Goal: Information Seeking & Learning: Learn about a topic

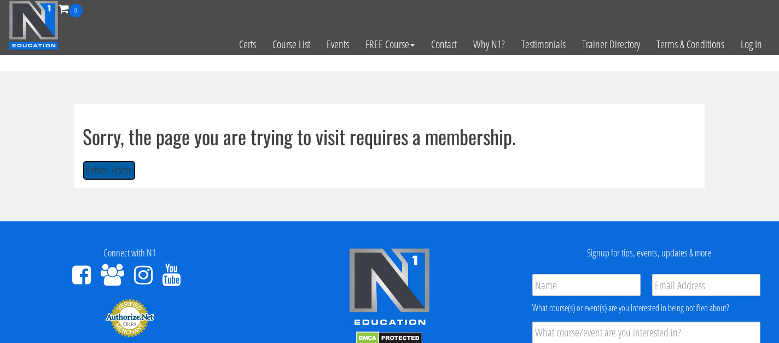
click at [96, 165] on button "Return Home" at bounding box center [109, 170] width 53 height 20
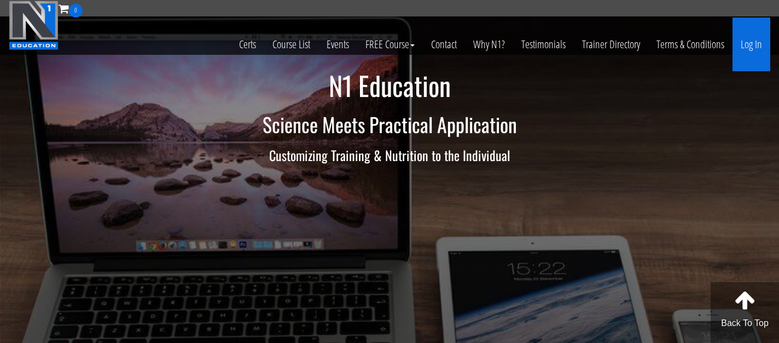
click at [756, 27] on link "Log In" at bounding box center [752, 45] width 38 height 54
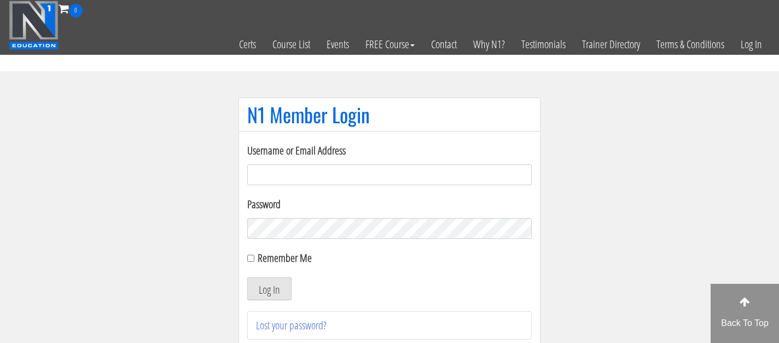
type input "giannasilvetti@yahoo.com"
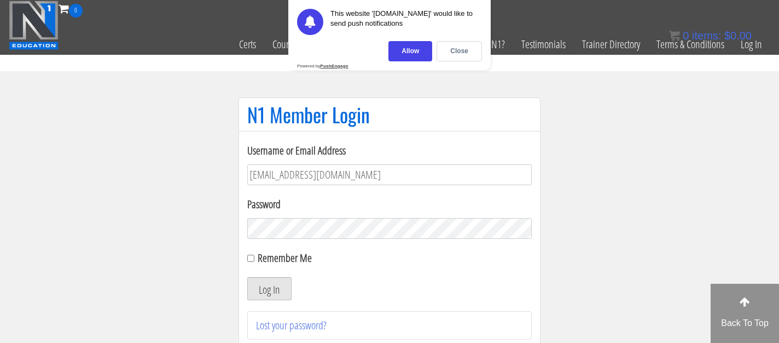
click at [266, 287] on button "Log In" at bounding box center [269, 288] width 44 height 23
click at [456, 58] on div "Close" at bounding box center [459, 51] width 45 height 20
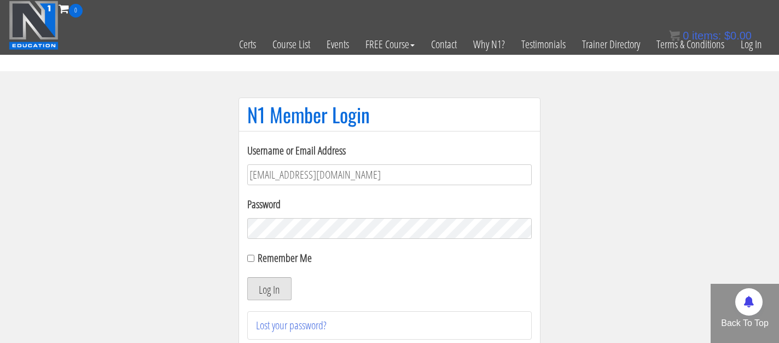
click at [270, 292] on button "Log In" at bounding box center [269, 288] width 44 height 23
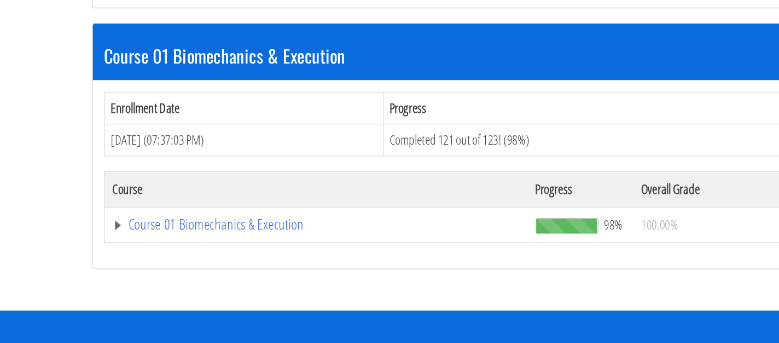
scroll to position [251, 0]
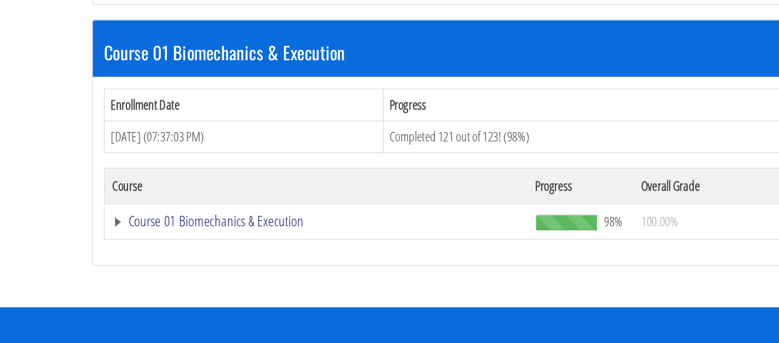
click at [237, 66] on link "Course 01 Biomechanics & Execution" at bounding box center [293, 60] width 299 height 11
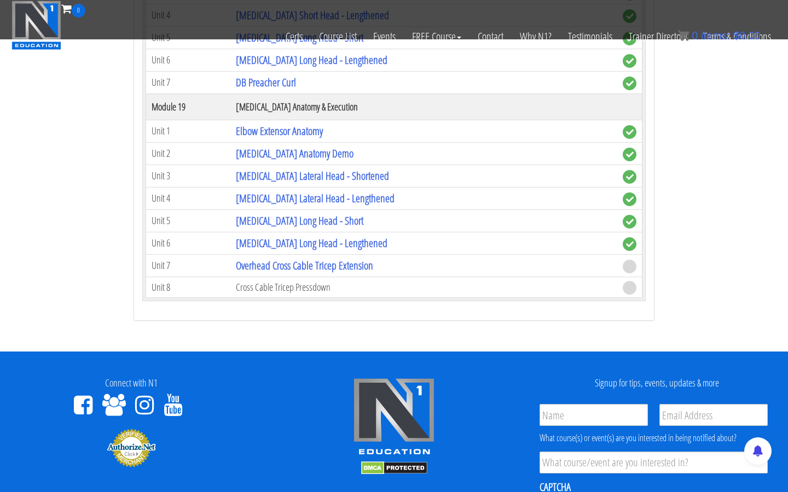
scroll to position [3469, 0]
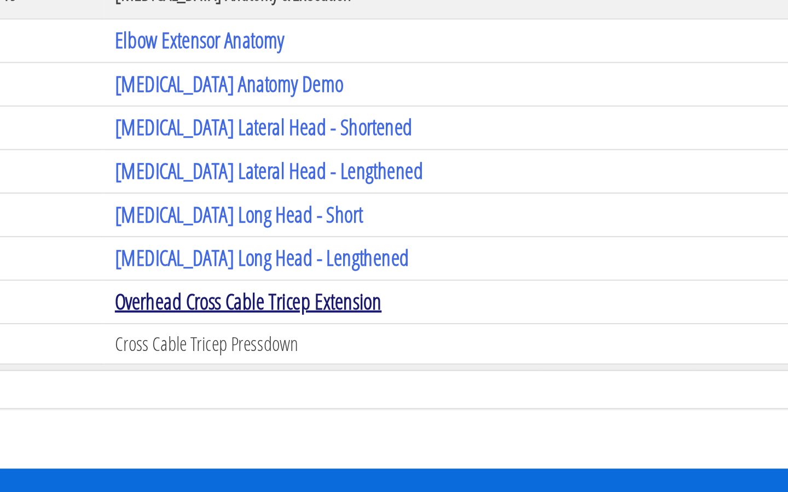
click at [353, 278] on link "Overhead Cross Cable Tricep Extension" at bounding box center [304, 275] width 137 height 15
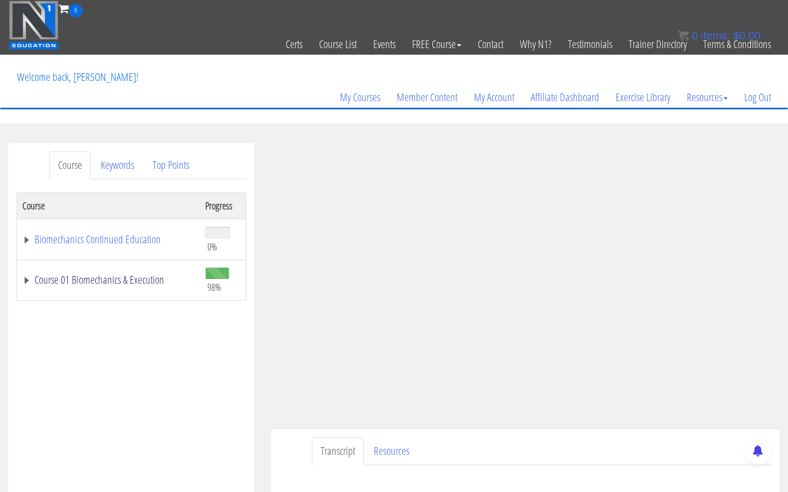
click at [146, 278] on link "Course 01 Biomechanics & Execution" at bounding box center [108, 280] width 172 height 11
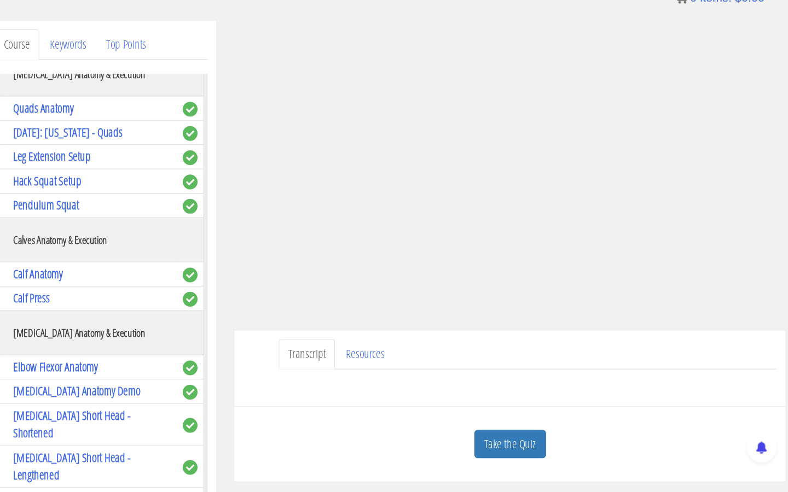
scroll to position [93, 0]
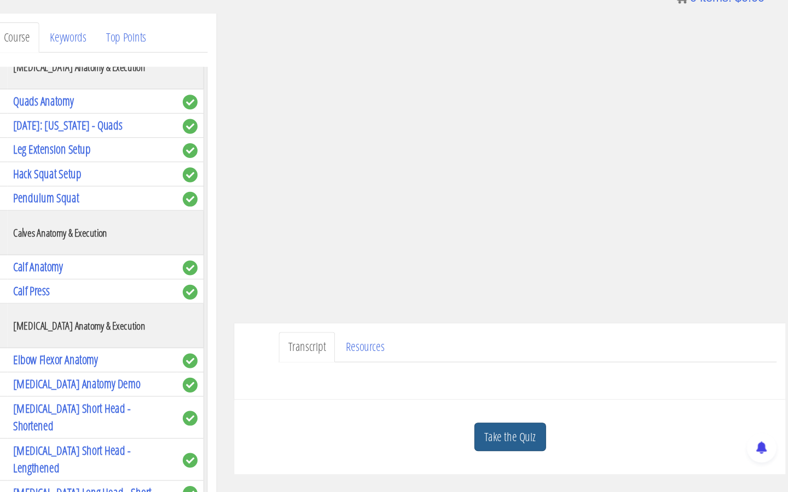
click at [535, 442] on link "Take the Quiz" at bounding box center [525, 441] width 66 height 27
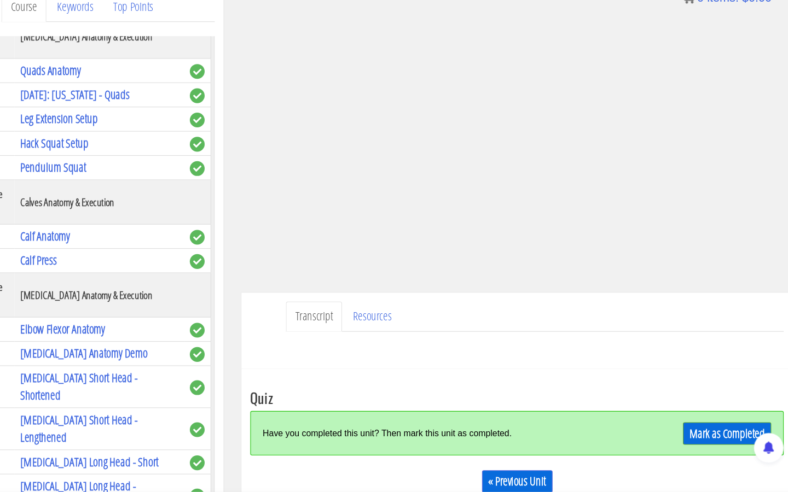
scroll to position [121, 0]
click at [700, 445] on link "Mark as Completed" at bounding box center [719, 438] width 82 height 21
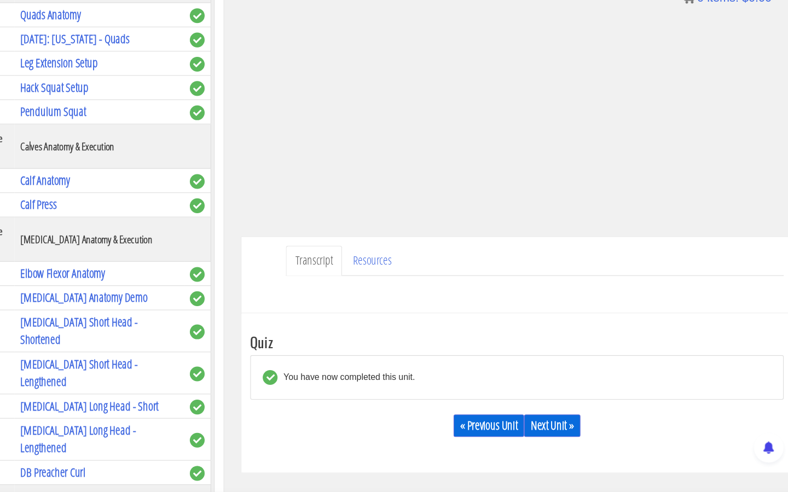
scroll to position [175, 0]
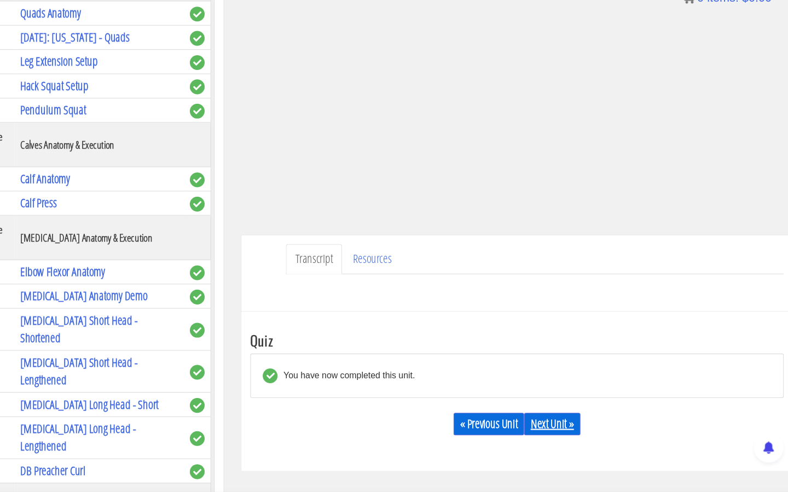
click at [560, 426] on link "Next Unit »" at bounding box center [558, 429] width 52 height 21
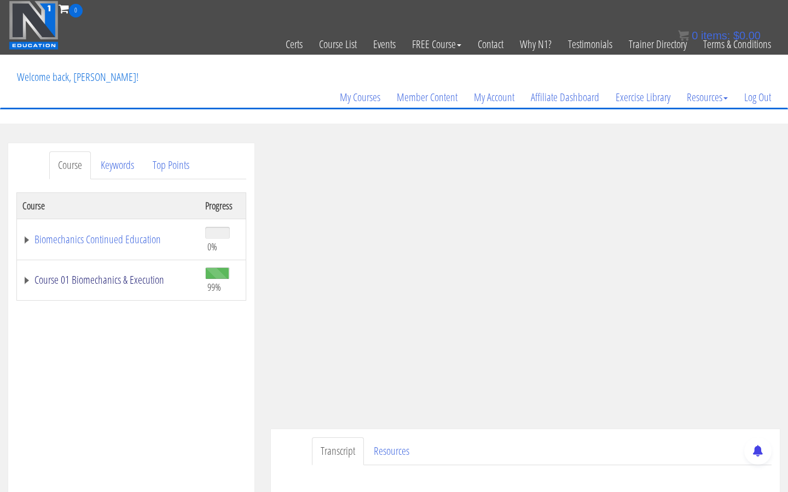
click at [97, 282] on link "Course 01 Biomechanics & Execution" at bounding box center [108, 280] width 172 height 11
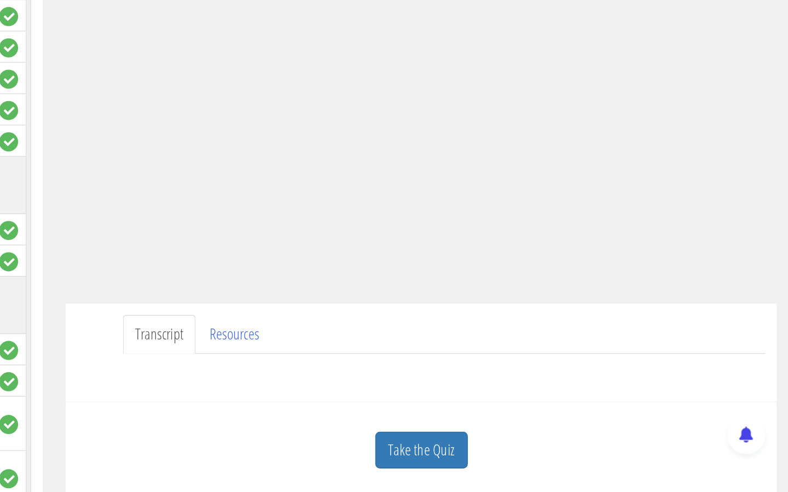
scroll to position [73, 0]
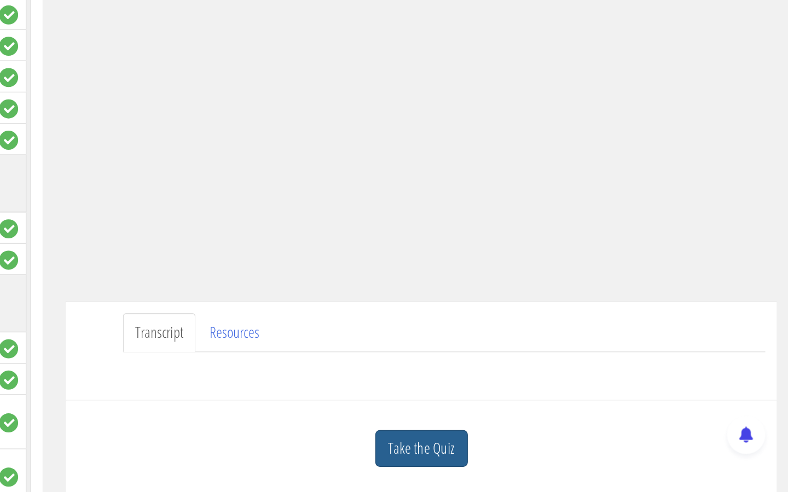
click at [538, 457] on link "Take the Quiz" at bounding box center [525, 461] width 66 height 27
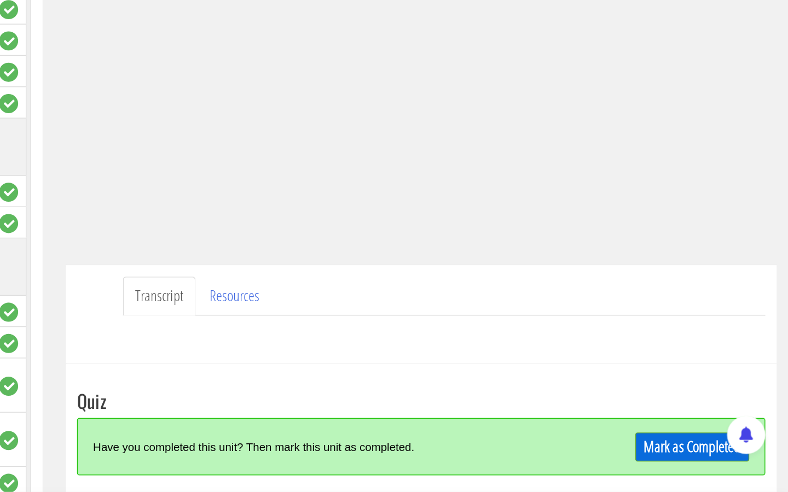
scroll to position [106, 0]
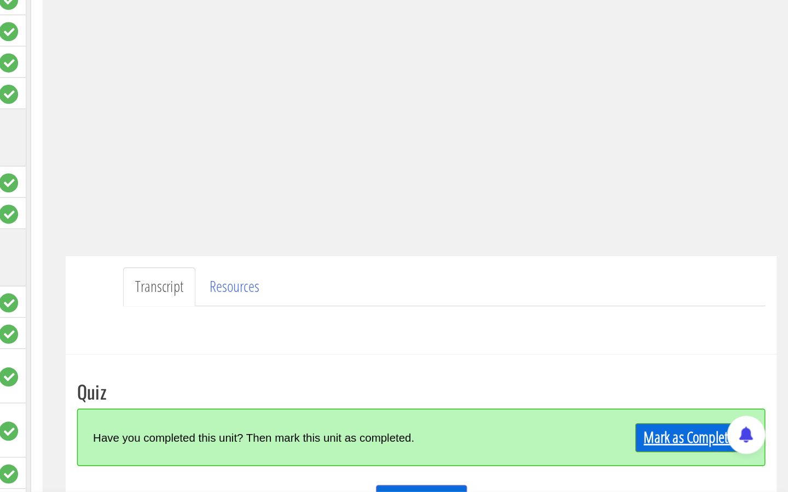
click at [691, 452] on link "Mark as Completed" at bounding box center [719, 453] width 82 height 21
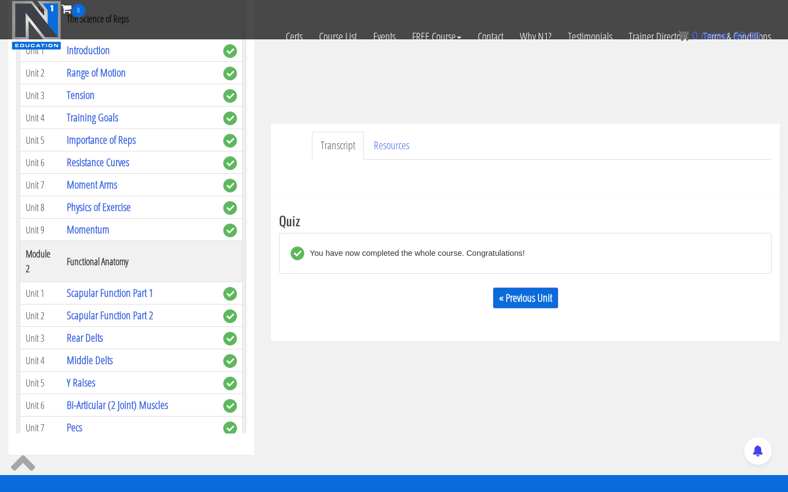
scroll to position [0, 0]
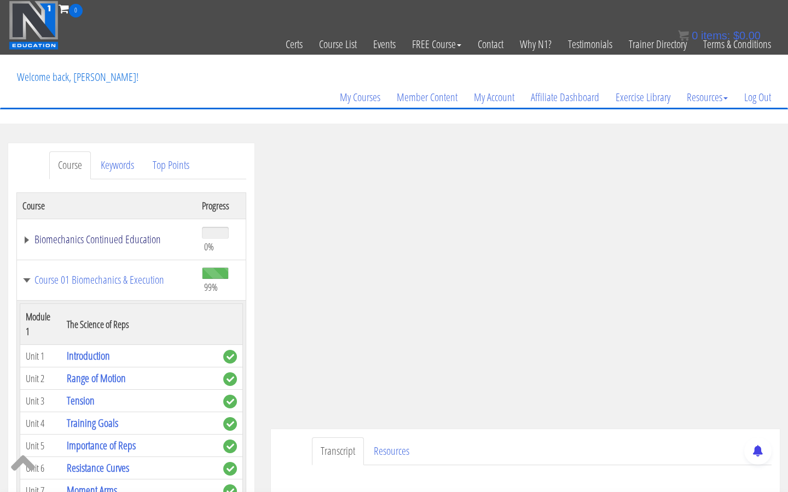
click at [113, 235] on link "Biomechanics Continued Education" at bounding box center [106, 239] width 169 height 11
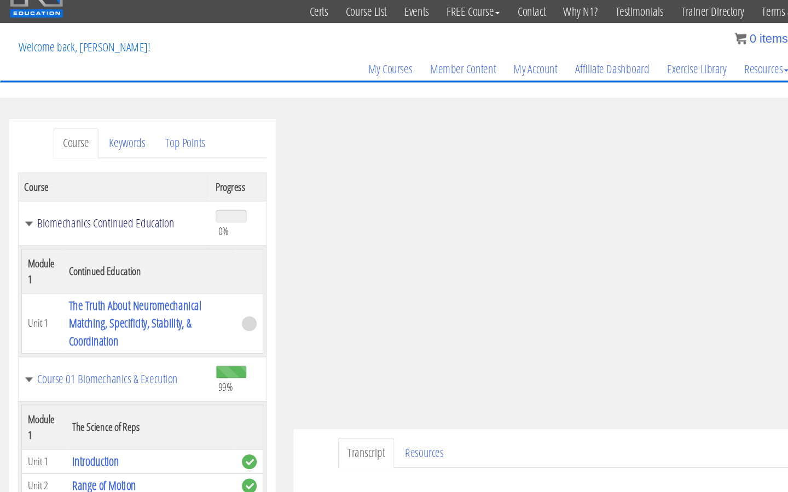
scroll to position [25, 0]
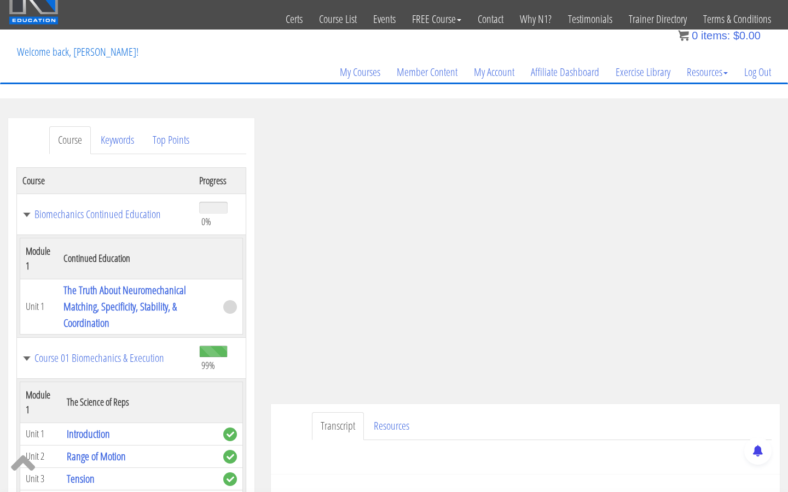
click at [64, 138] on link "Course" at bounding box center [70, 140] width 42 height 28
click at [109, 141] on link "Keywords" at bounding box center [117, 140] width 51 height 28
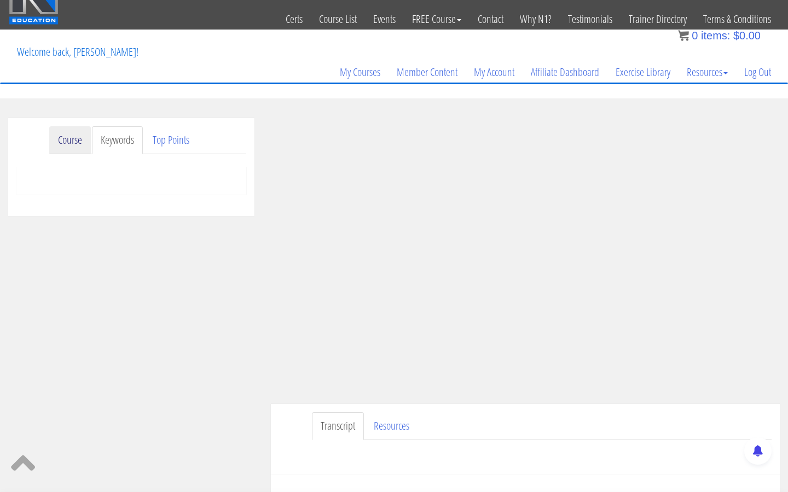
click at [77, 137] on link "Course" at bounding box center [70, 140] width 42 height 28
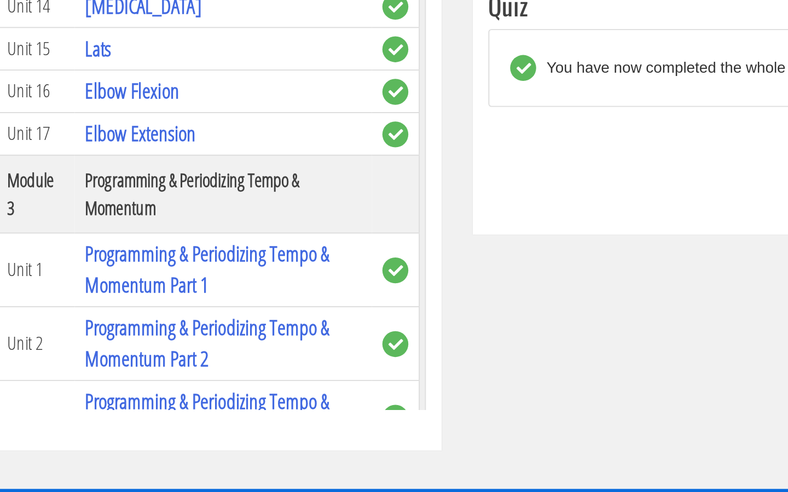
scroll to position [467, 0]
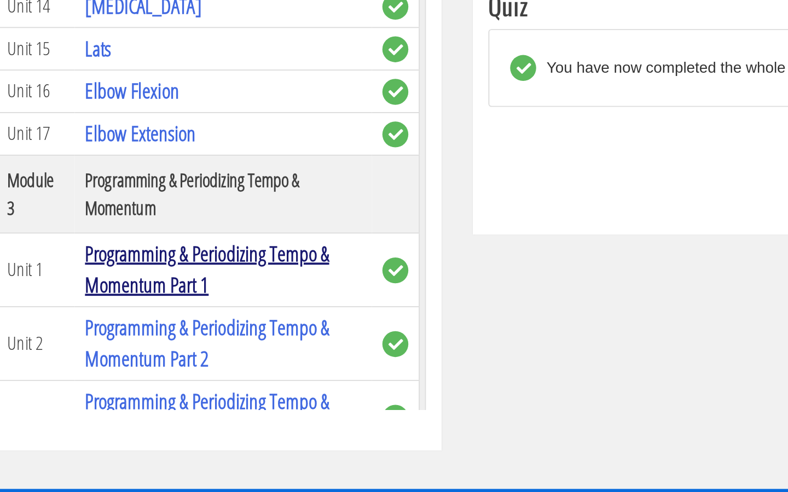
click at [100, 260] on link "Programming & Periodizing Tempo & Momentum Part 1" at bounding box center [131, 275] width 129 height 31
